Goal: Task Accomplishment & Management: Complete application form

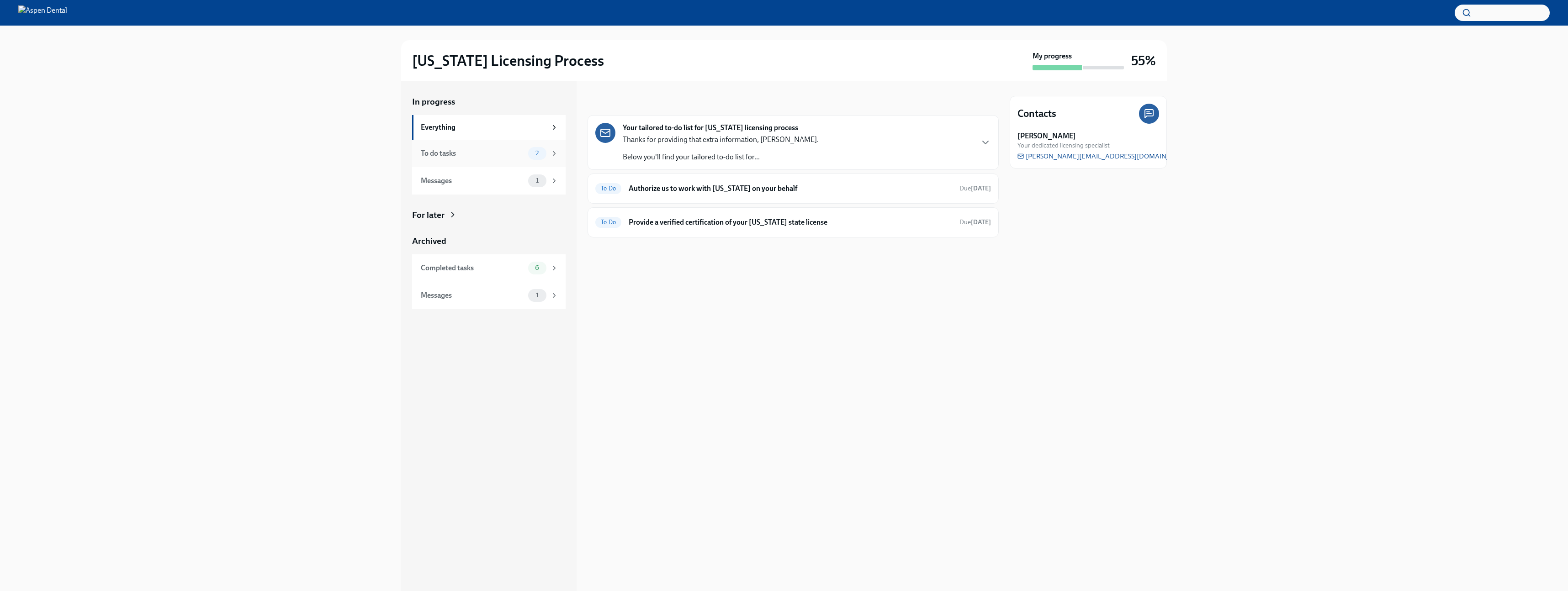
click at [453, 155] on div "To do tasks" at bounding box center [472, 153] width 103 height 10
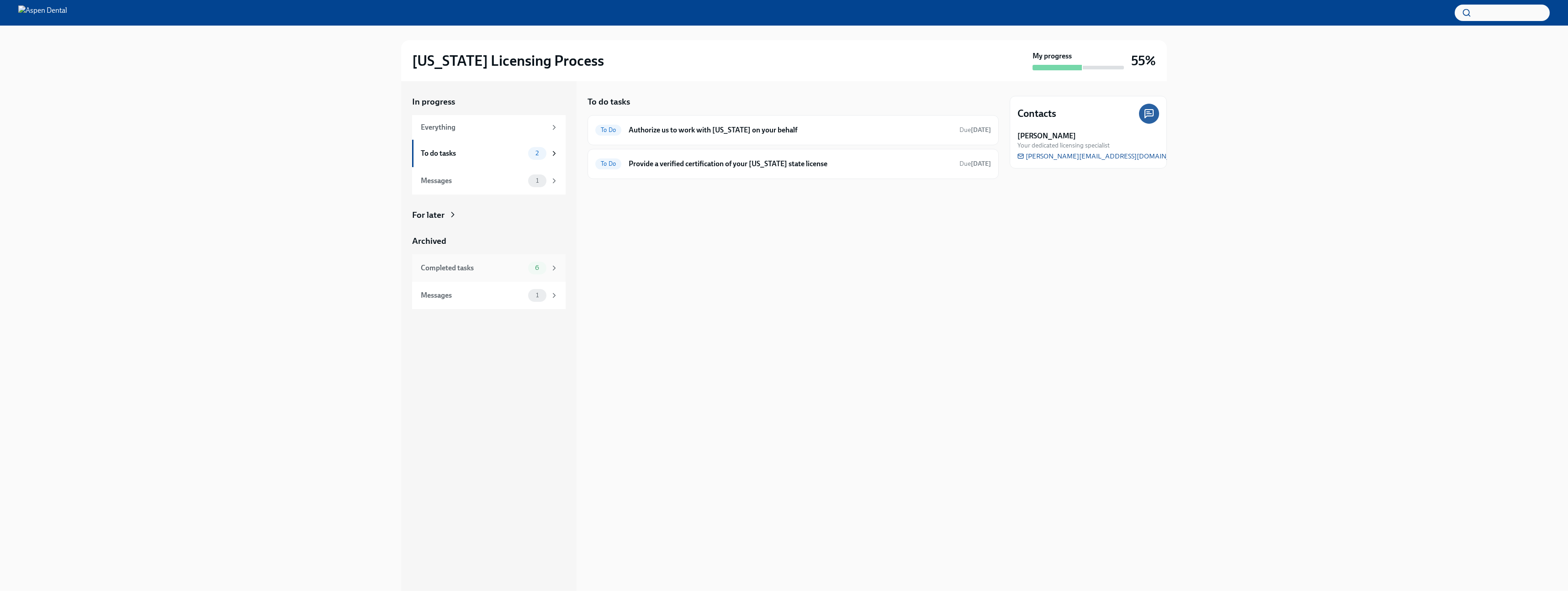
click at [485, 281] on div "Completed tasks 6" at bounding box center [489, 268] width 153 height 27
click at [478, 297] on div "Messages" at bounding box center [472, 295] width 103 height 10
click at [488, 279] on div "Completed tasks 6" at bounding box center [489, 268] width 153 height 27
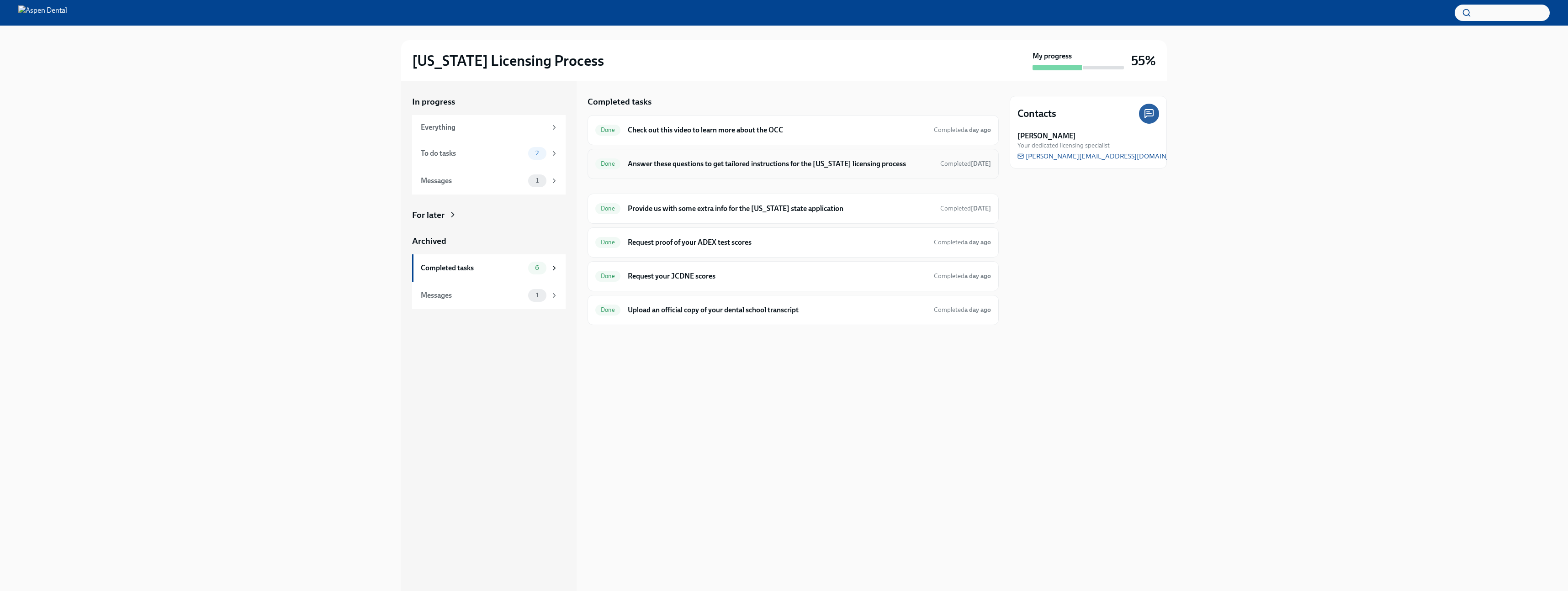
click at [626, 168] on div "Done Answer these questions to get tailored instructions for the [US_STATE] lic…" at bounding box center [793, 164] width 396 height 15
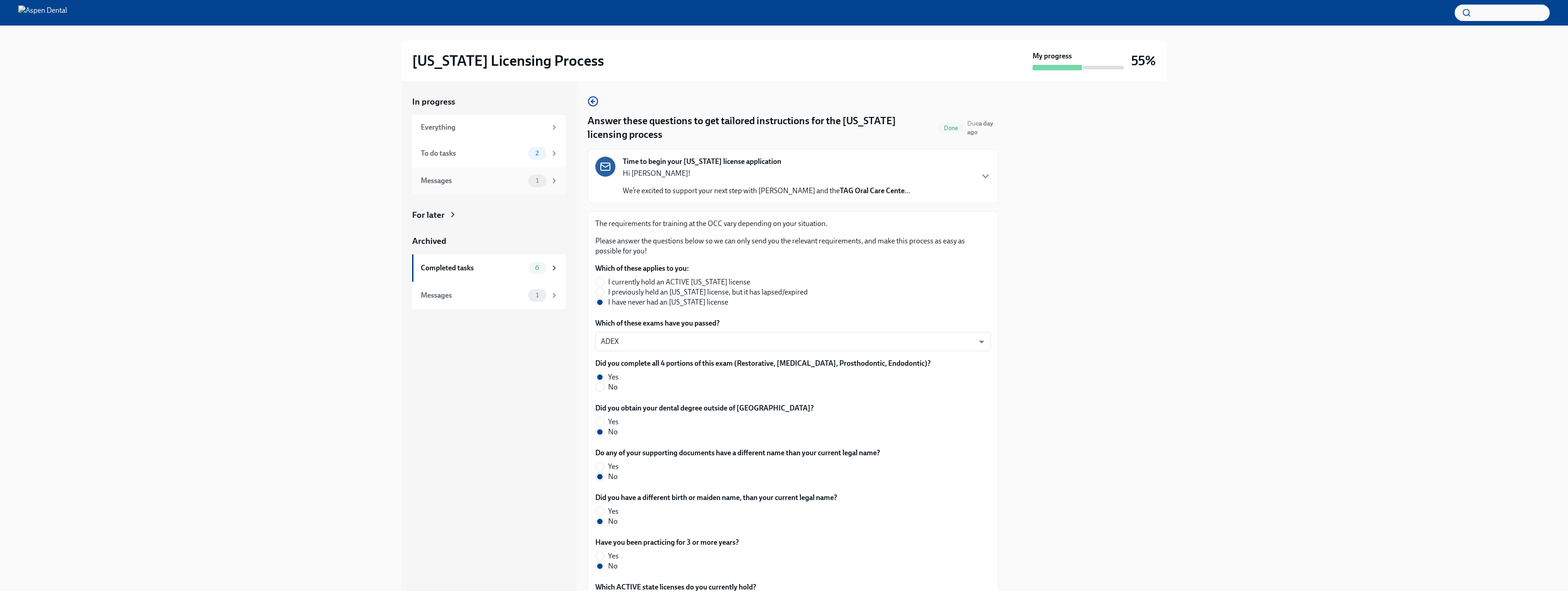
click at [500, 190] on div "Messages 1" at bounding box center [489, 181] width 153 height 27
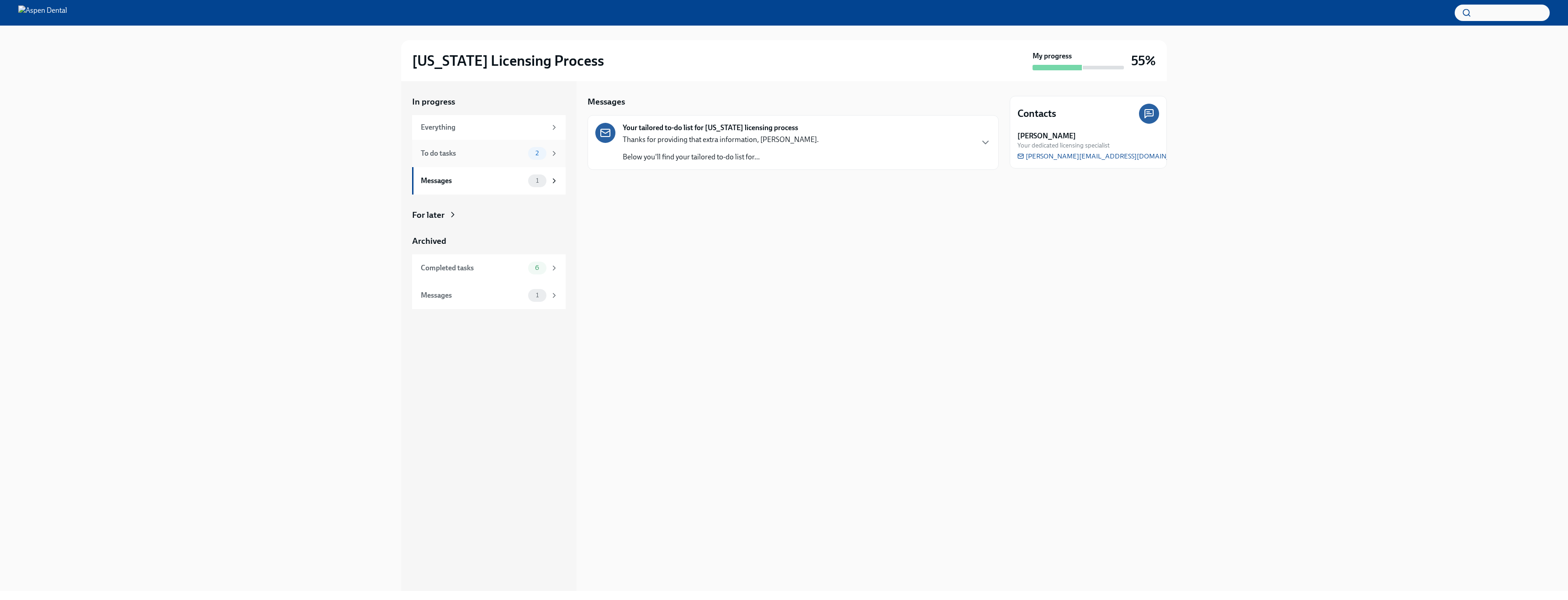
click at [497, 152] on div "To do tasks" at bounding box center [472, 153] width 103 height 10
click at [665, 133] on h6 "Authorize us to work with [US_STATE] on your behalf" at bounding box center [790, 130] width 323 height 10
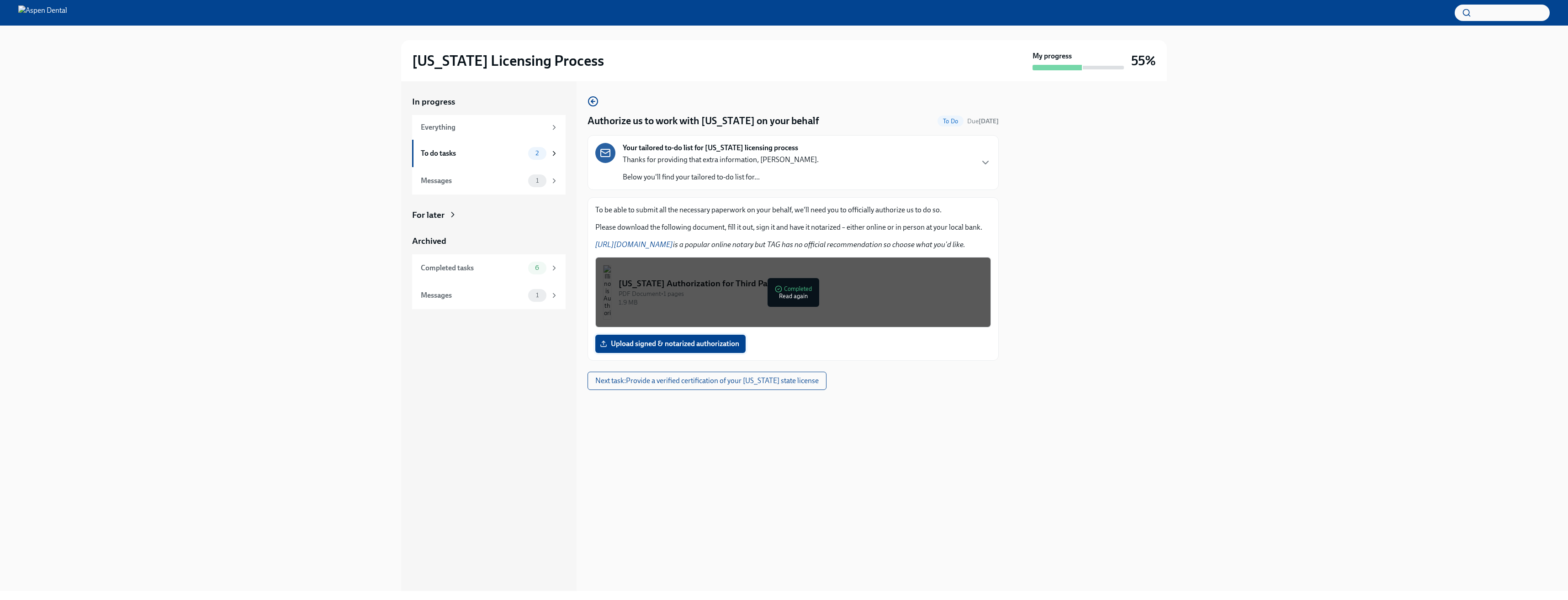
click at [706, 338] on label "Upload signed & notarized authorization" at bounding box center [670, 344] width 150 height 18
click at [0, 0] on input "Upload signed & notarized authorization" at bounding box center [0, 0] width 0 height 0
click at [760, 290] on div "PDF Document • 1 pages" at bounding box center [800, 294] width 365 height 9
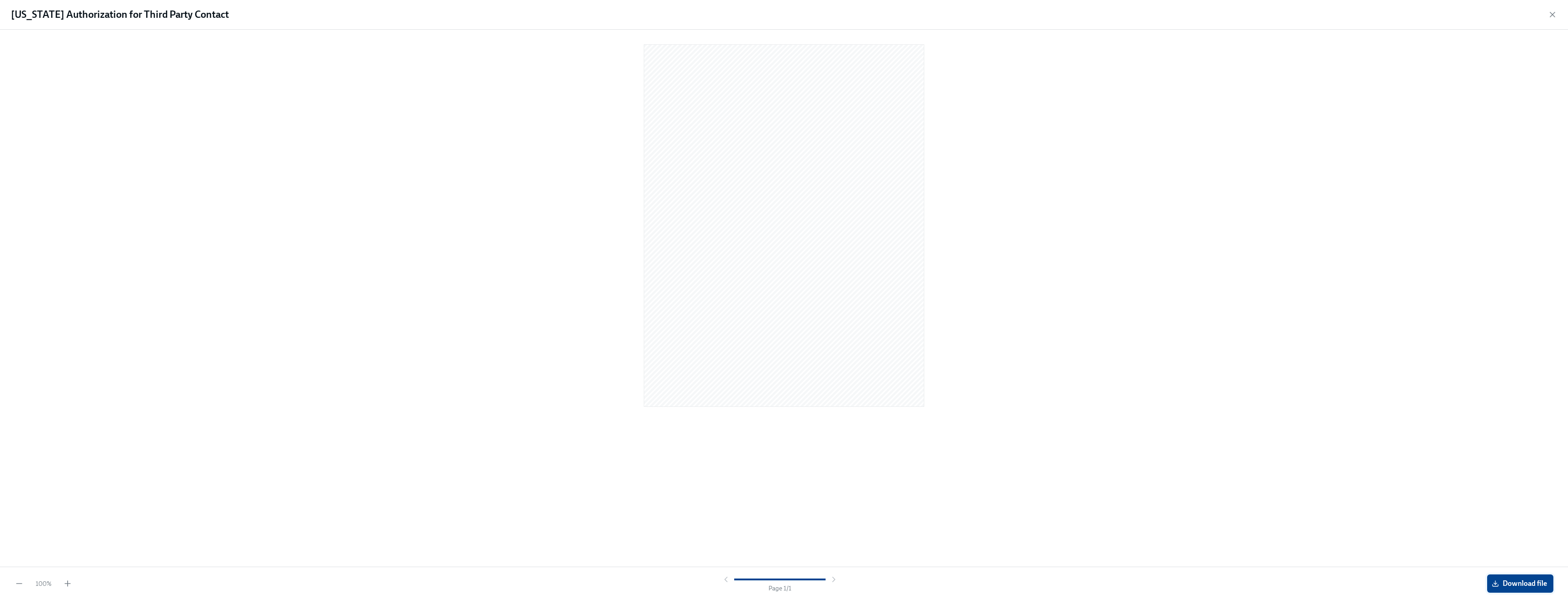
click at [1503, 579] on span "Download file" at bounding box center [1521, 584] width 54 height 9
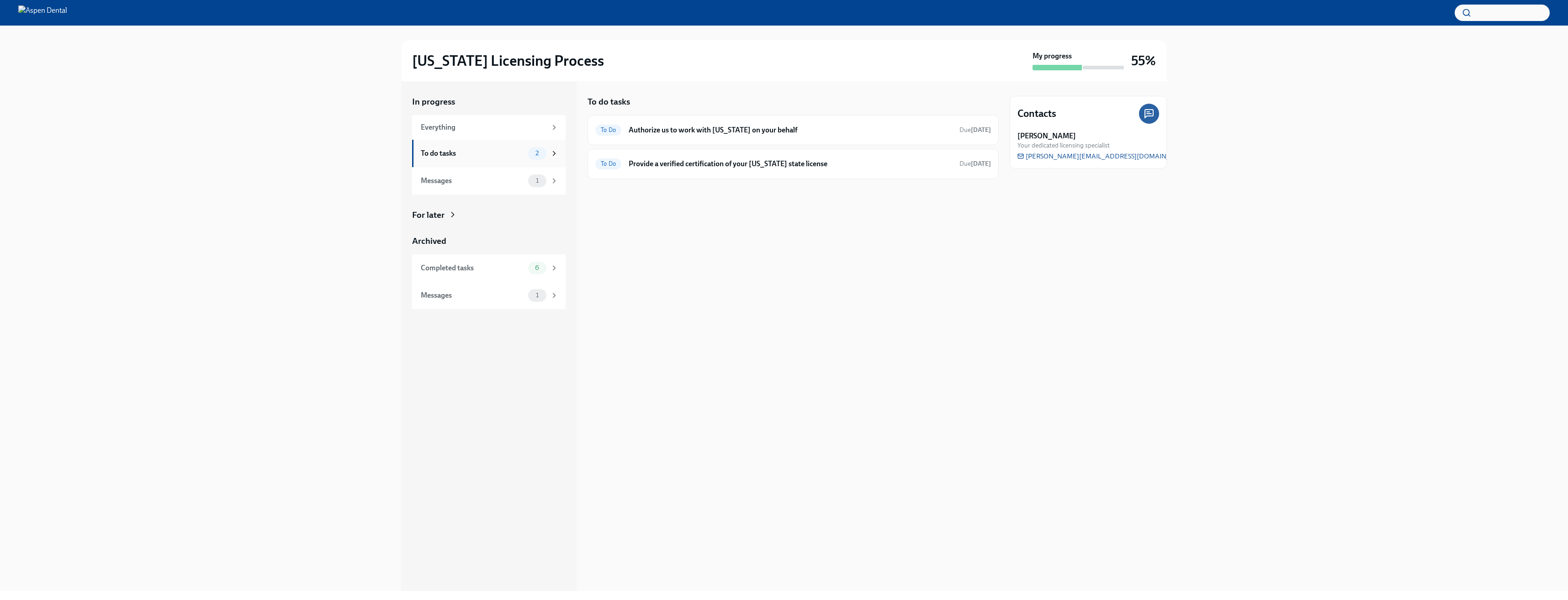
click at [511, 156] on div "To do tasks" at bounding box center [472, 153] width 103 height 10
click at [670, 173] on div "To Do Provide a verified certification of your [US_STATE] state license Due [DA…" at bounding box center [793, 164] width 411 height 30
click at [674, 171] on div "To Do Provide a verified certification of your [US_STATE] state license Due [DA…" at bounding box center [793, 164] width 396 height 15
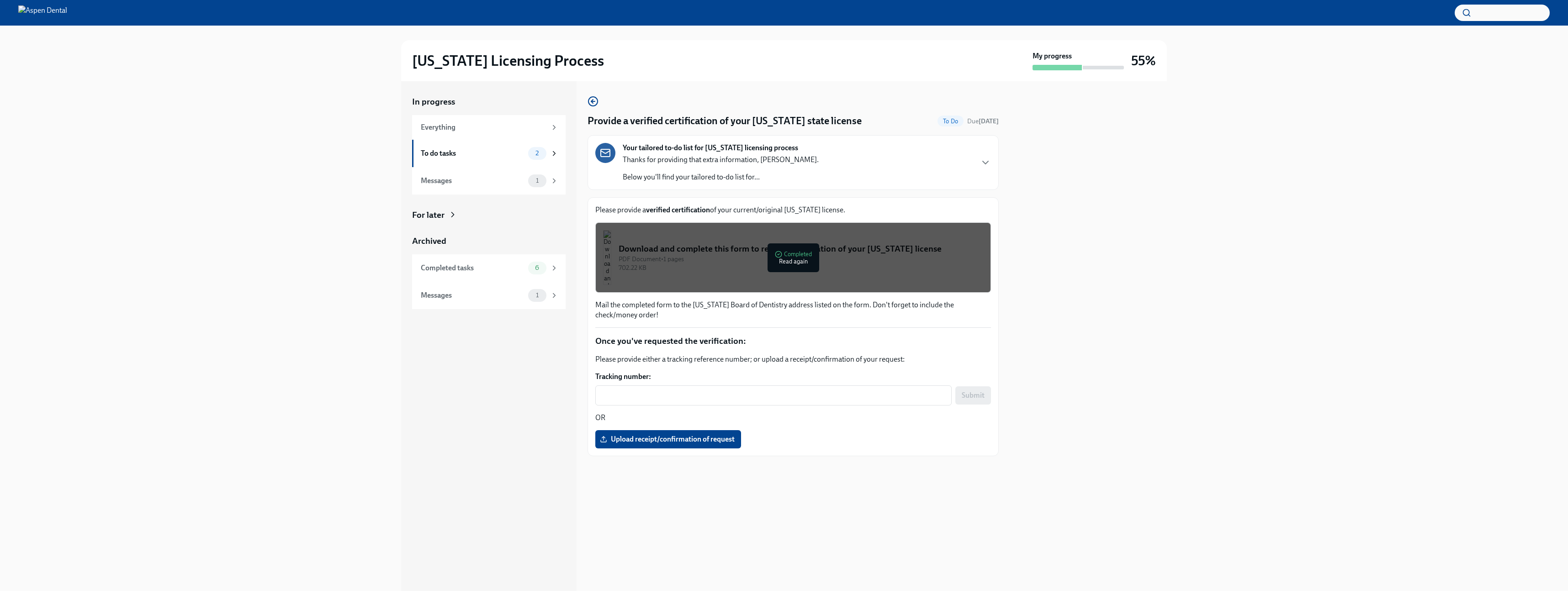
click at [738, 249] on div "Download and complete this form to request verification of your [US_STATE] lice…" at bounding box center [800, 249] width 365 height 12
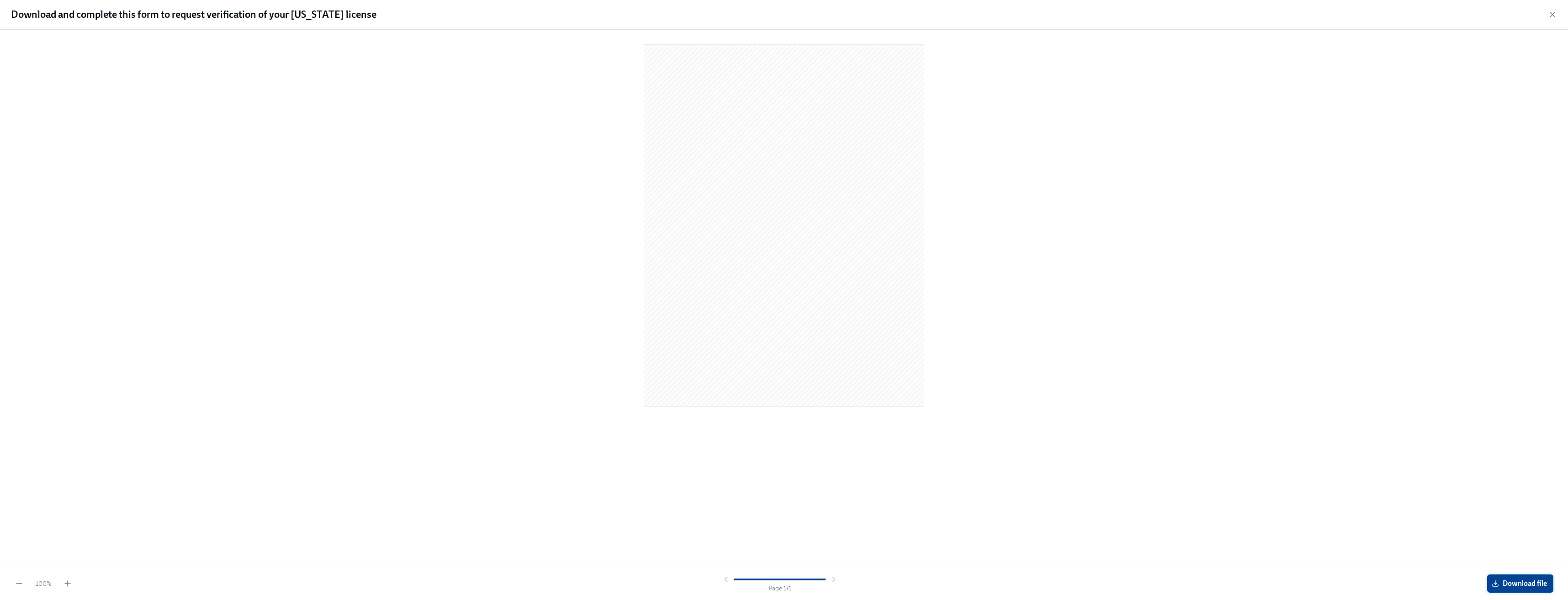
drag, startPoint x: 1020, startPoint y: 107, endPoint x: 1508, endPoint y: 586, distance: 683.8
click at [1508, 586] on span "Download file" at bounding box center [1521, 584] width 54 height 9
